Goal: Task Accomplishment & Management: Manage account settings

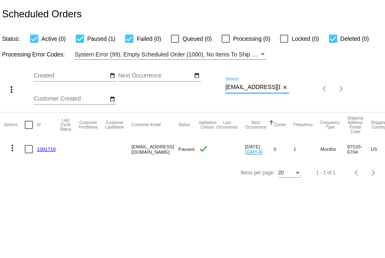
drag, startPoint x: 227, startPoint y: 86, endPoint x: 296, endPoint y: 81, distance: 69.3
click at [296, 81] on div "more_vert Sep Jan Feb Mar [DATE]" at bounding box center [192, 86] width 385 height 52
paste input "[EMAIL_ADDRESS]"
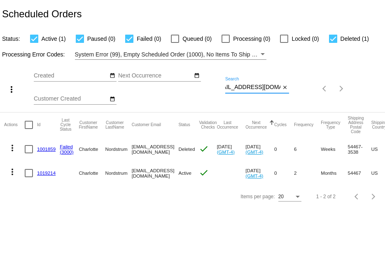
type input "[EMAIL_ADDRESS][DOMAIN_NAME]"
click at [49, 173] on link "1019214" at bounding box center [46, 172] width 19 height 5
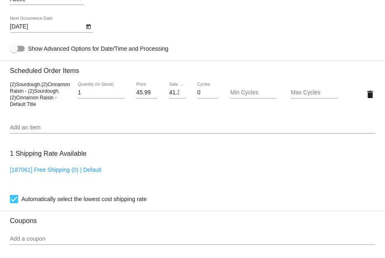
scroll to position [415, 0]
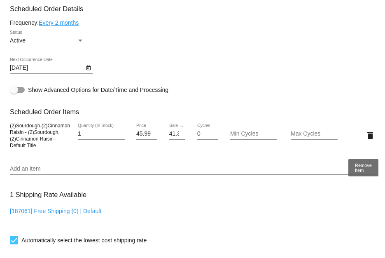
click at [365, 140] on mat-icon "delete" at bounding box center [370, 135] width 10 height 10
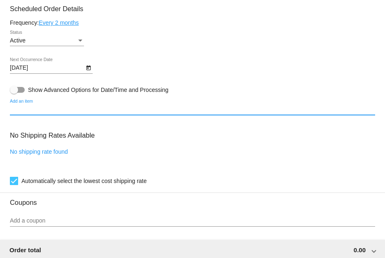
click at [65, 109] on input "Add an item" at bounding box center [192, 109] width 365 height 7
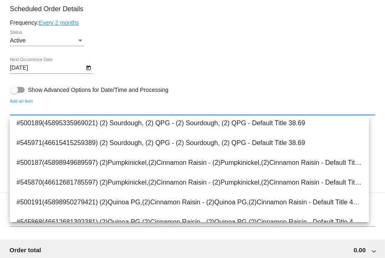
scroll to position [123, 0]
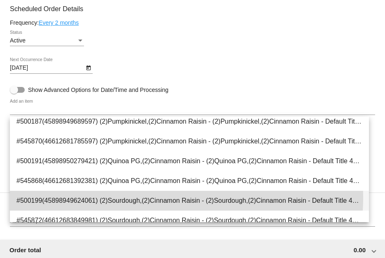
click at [151, 197] on span "#500199(45898949624061) (2)Sourdough,(2)Cinnamon Raisin - (2)Sourdough,(2)Cinna…" at bounding box center [189, 200] width 346 height 20
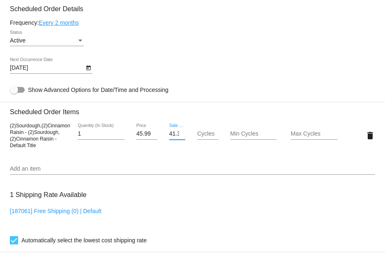
click at [172, 137] on input "41.39" at bounding box center [177, 133] width 16 height 7
type input "38.69"
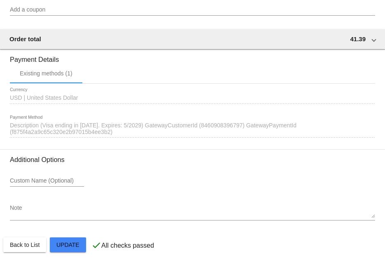
scroll to position [703, 0]
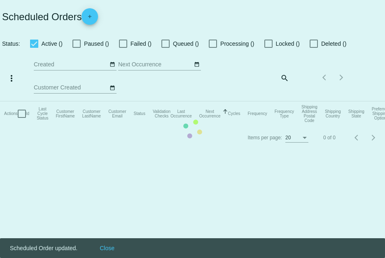
checkbox input "true"
